Goal: Navigation & Orientation: Find specific page/section

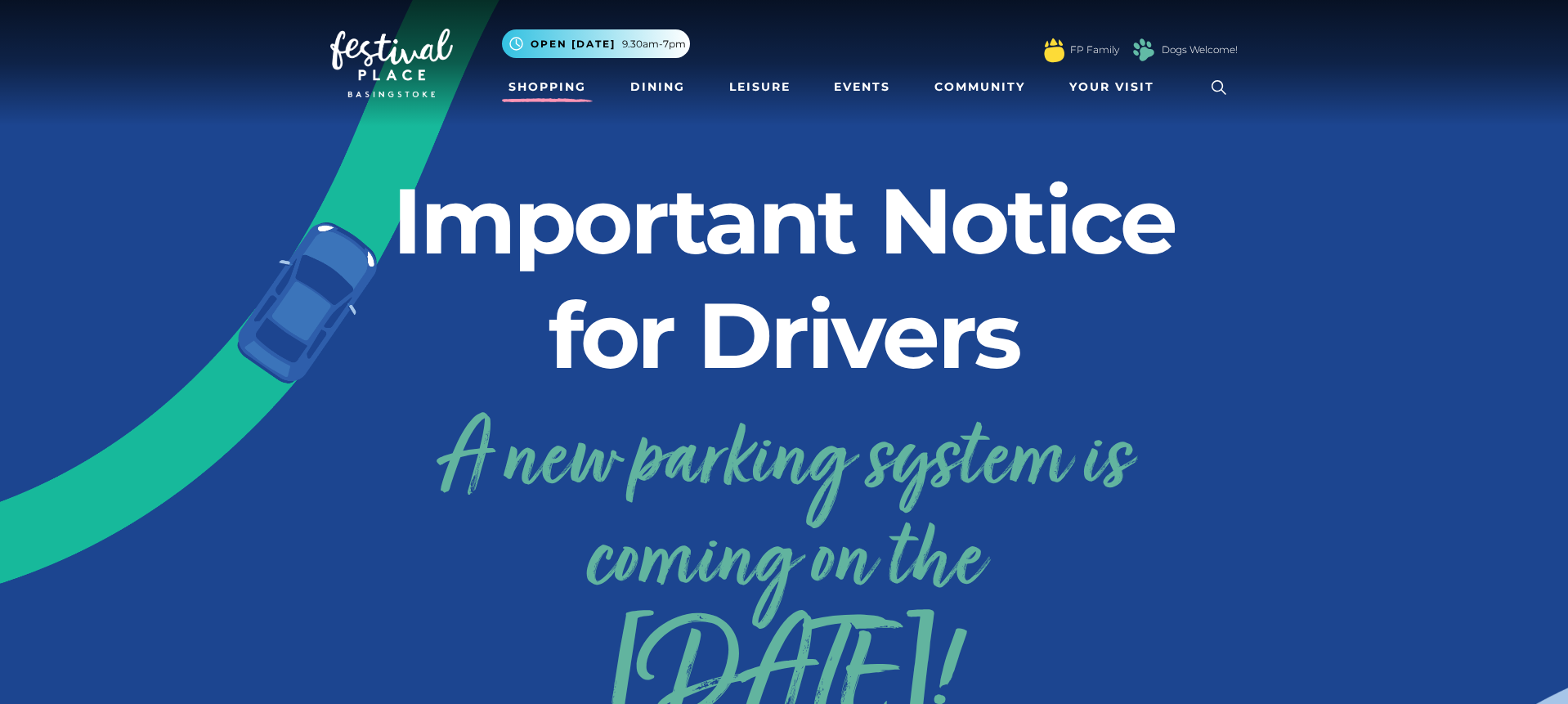
click at [550, 87] on link "Shopping" at bounding box center [547, 87] width 91 height 30
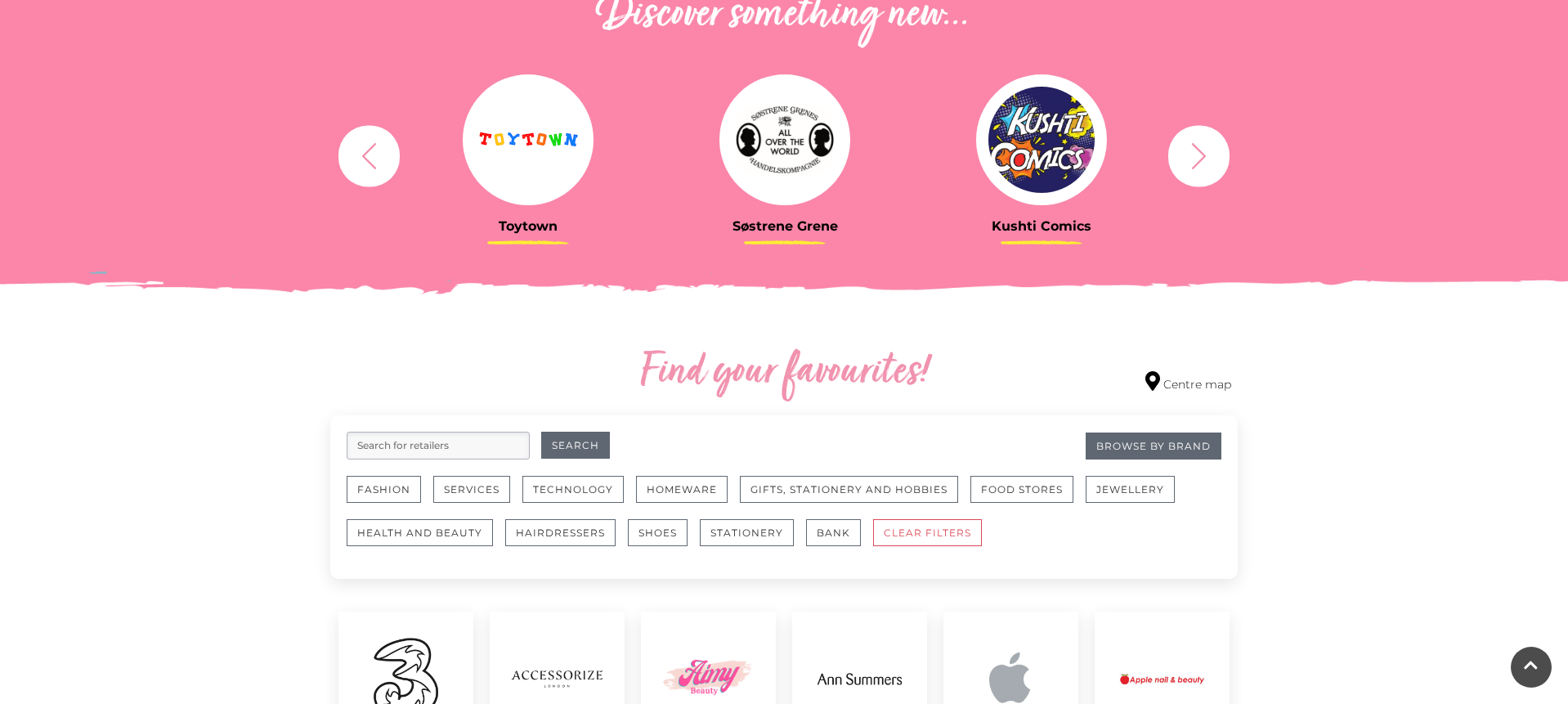
scroll to position [689, 0]
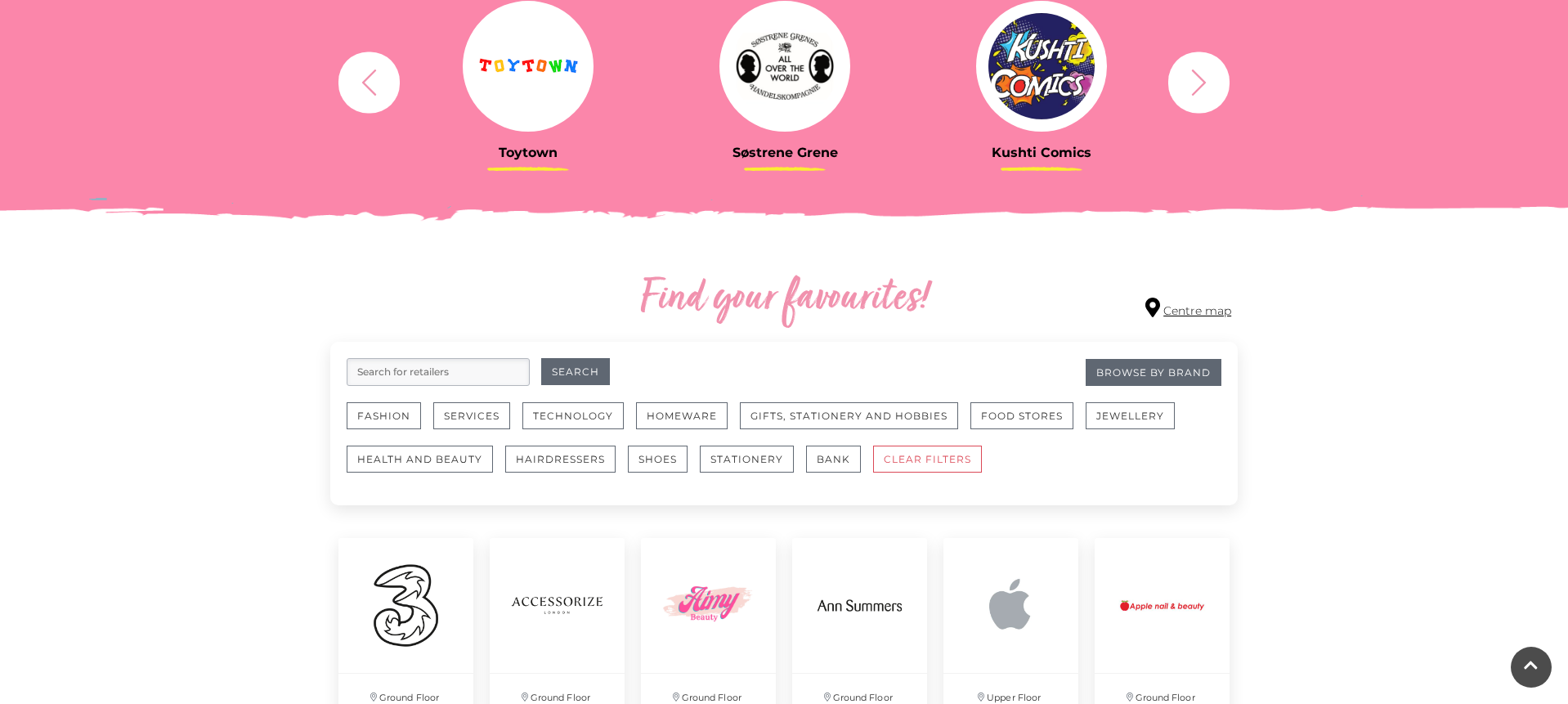
click at [1193, 303] on link "Centre map" at bounding box center [1189, 309] width 86 height 22
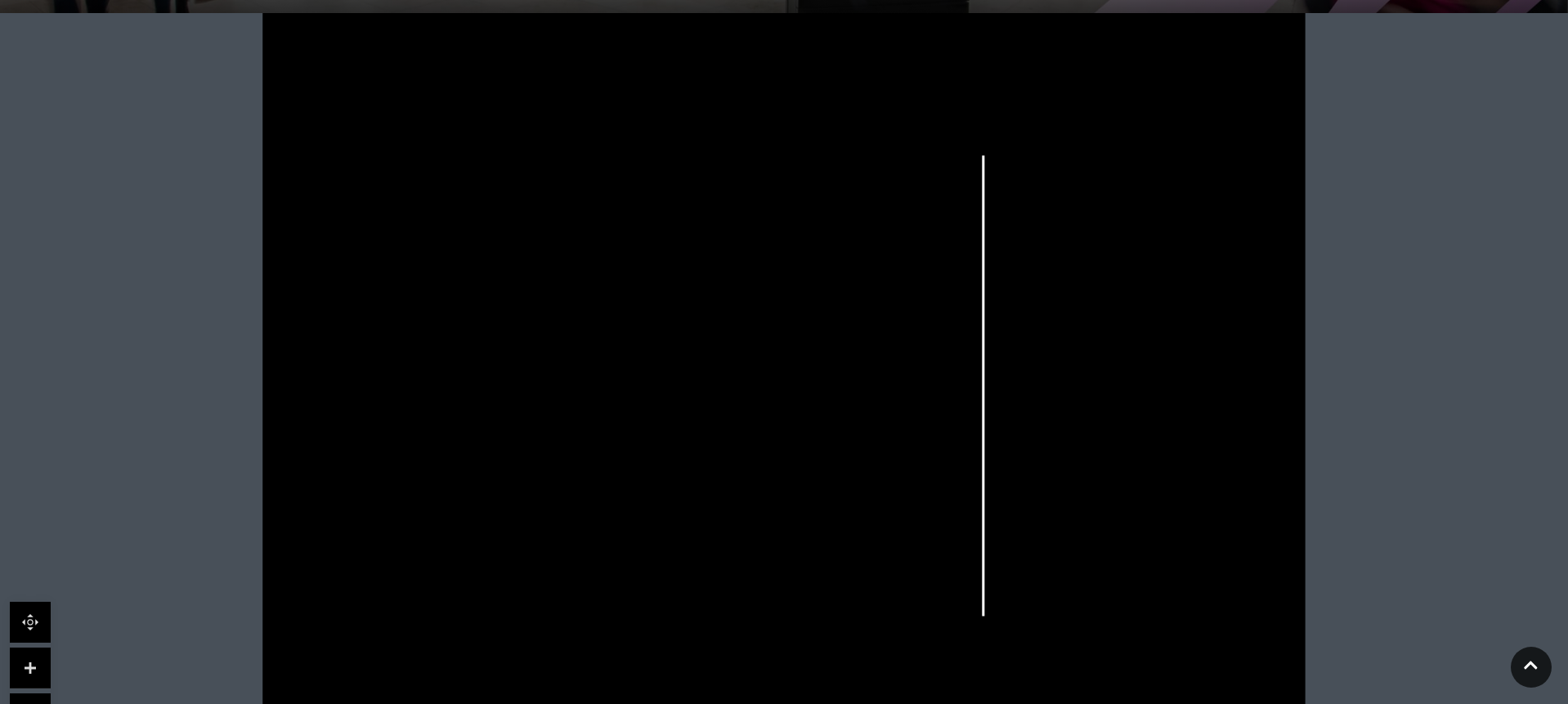
scroll to position [402, 0]
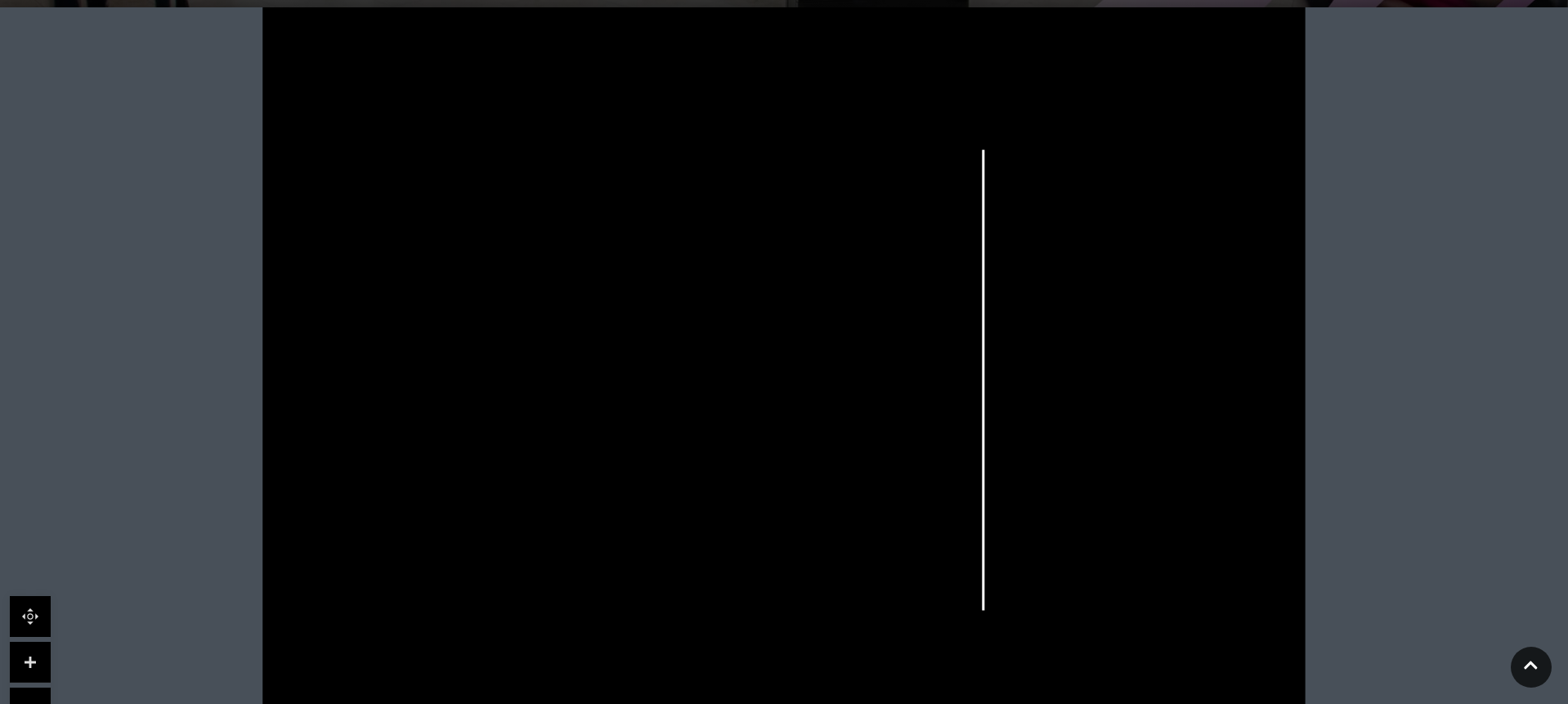
click at [1138, 335] on tspan "Blacks" at bounding box center [1138, 335] width 0 height 0
click at [1166, 361] on icon at bounding box center [783, 375] width 1307 height 735
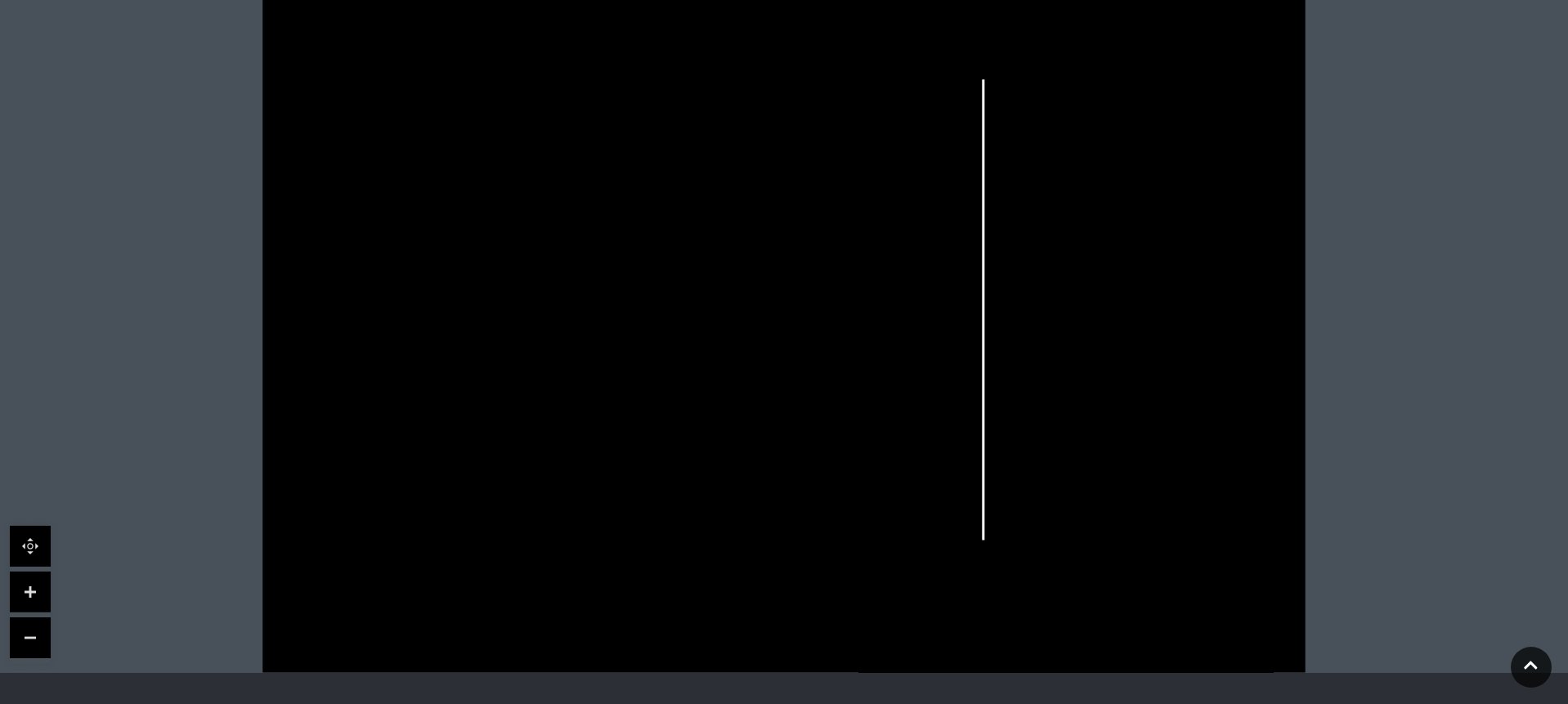
scroll to position [478, 0]
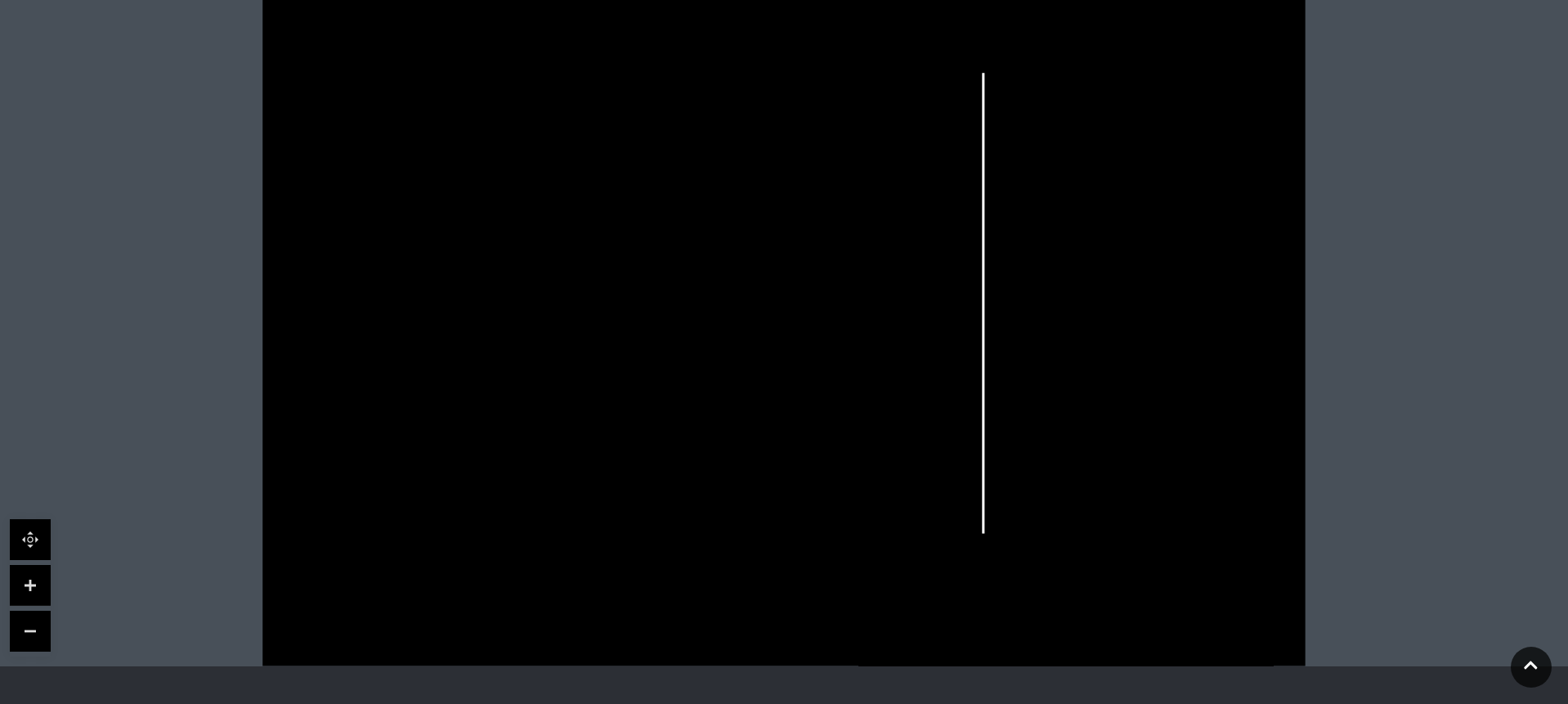
click at [1157, 326] on icon at bounding box center [1140, 309] width 168 height 318
click at [1138, 278] on rect at bounding box center [1133, 275] width 41 height 12
click at [29, 577] on link at bounding box center [30, 586] width 41 height 41
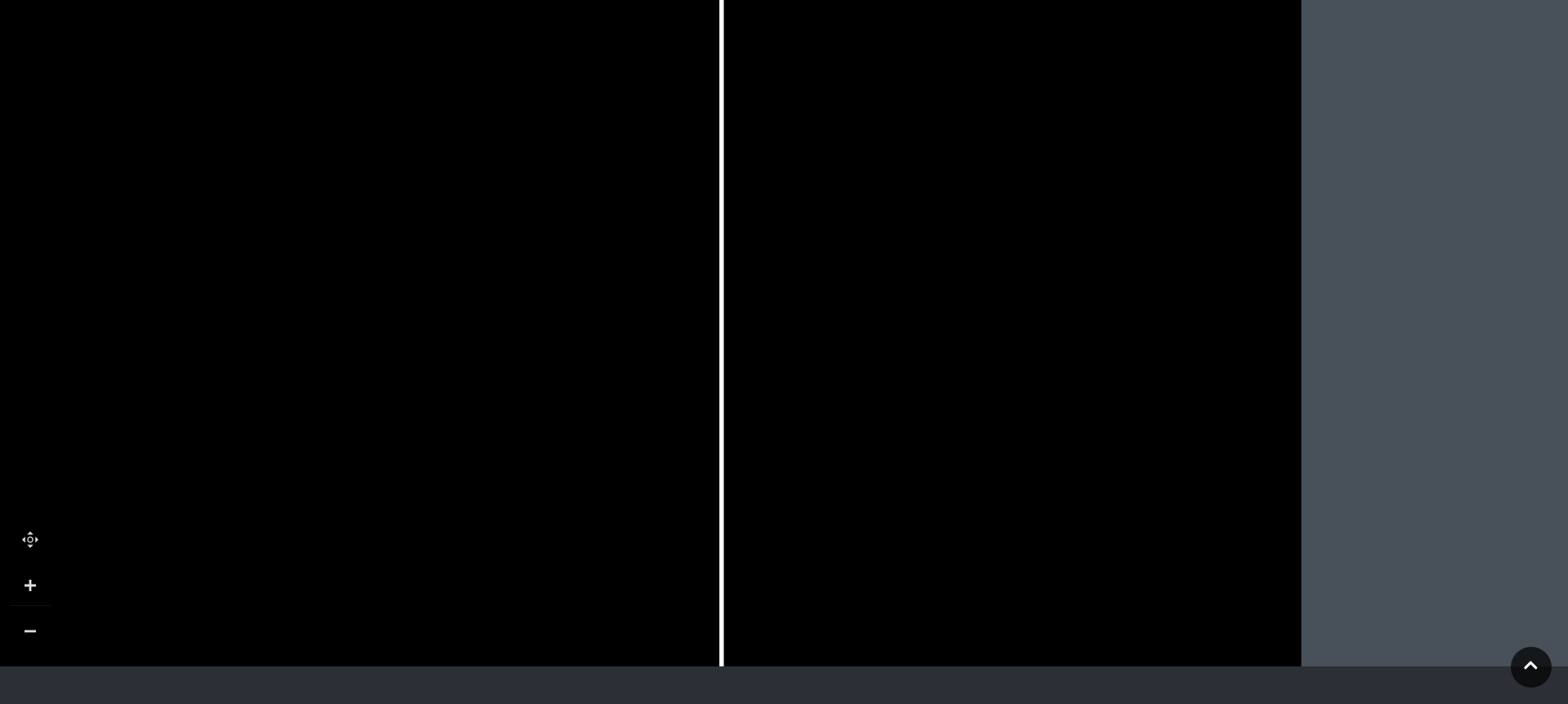
drag, startPoint x: 992, startPoint y: 482, endPoint x: 570, endPoint y: 456, distance: 422.8
click at [570, 456] on icon at bounding box center [508, 301] width 324 height 723
click at [25, 586] on link at bounding box center [30, 586] width 41 height 41
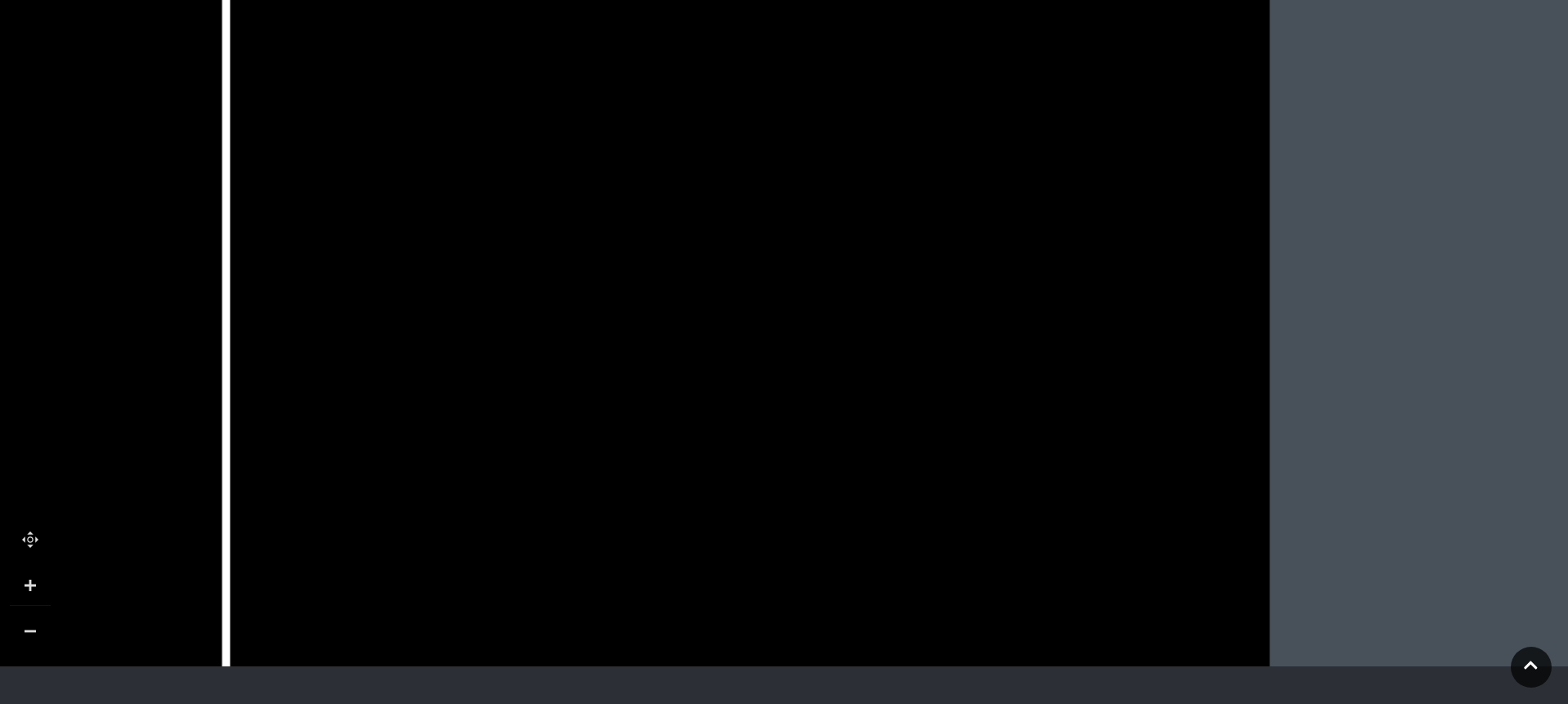
drag, startPoint x: 828, startPoint y: 465, endPoint x: 383, endPoint y: 456, distance: 445.1
